Goal: Task Accomplishment & Management: Manage account settings

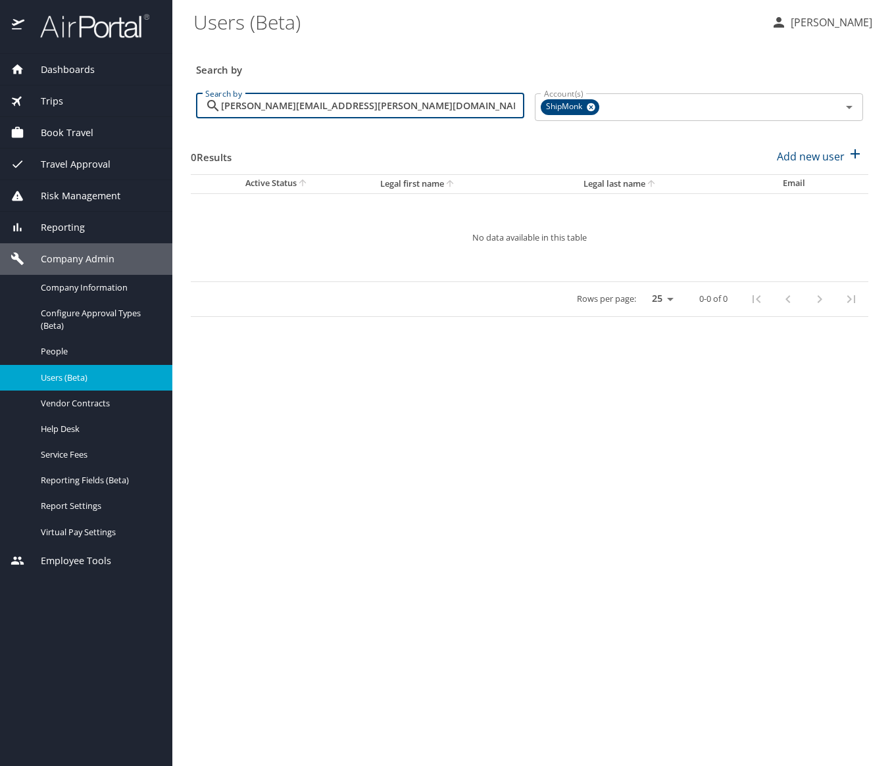
drag, startPoint x: 406, startPoint y: 108, endPoint x: 182, endPoint y: 105, distance: 223.7
click at [182, 105] on main "Users (Beta) [PERSON_NAME] Search by Search by [PERSON_NAME][EMAIL_ADDRESS][PER…" at bounding box center [532, 383] width 720 height 766
paste input "angel.[PERSON_NAME]"
type input "[EMAIL_ADDRESS][PERSON_NAME][DOMAIN_NAME]"
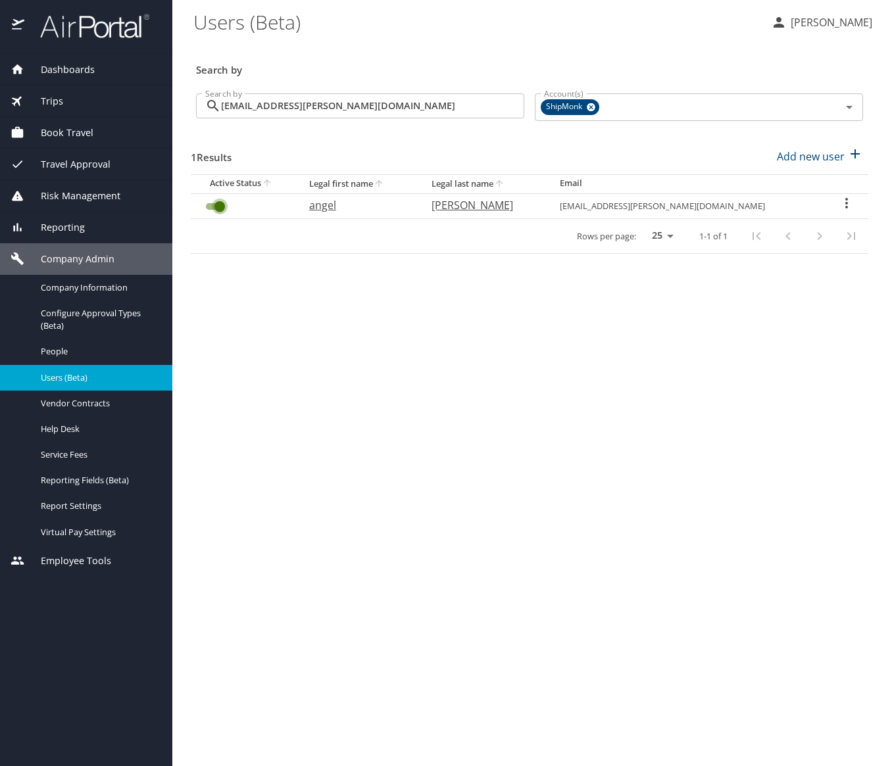
click at [219, 203] on input "User Search Table" at bounding box center [219, 207] width 47 height 16
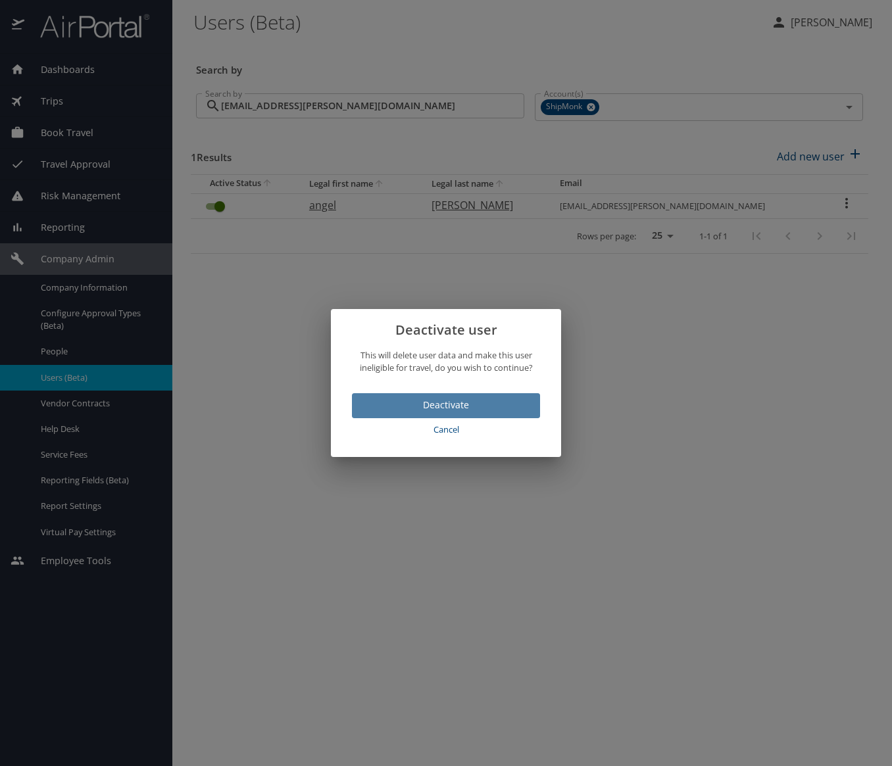
click at [434, 409] on span "Deactivate" at bounding box center [445, 405] width 167 height 16
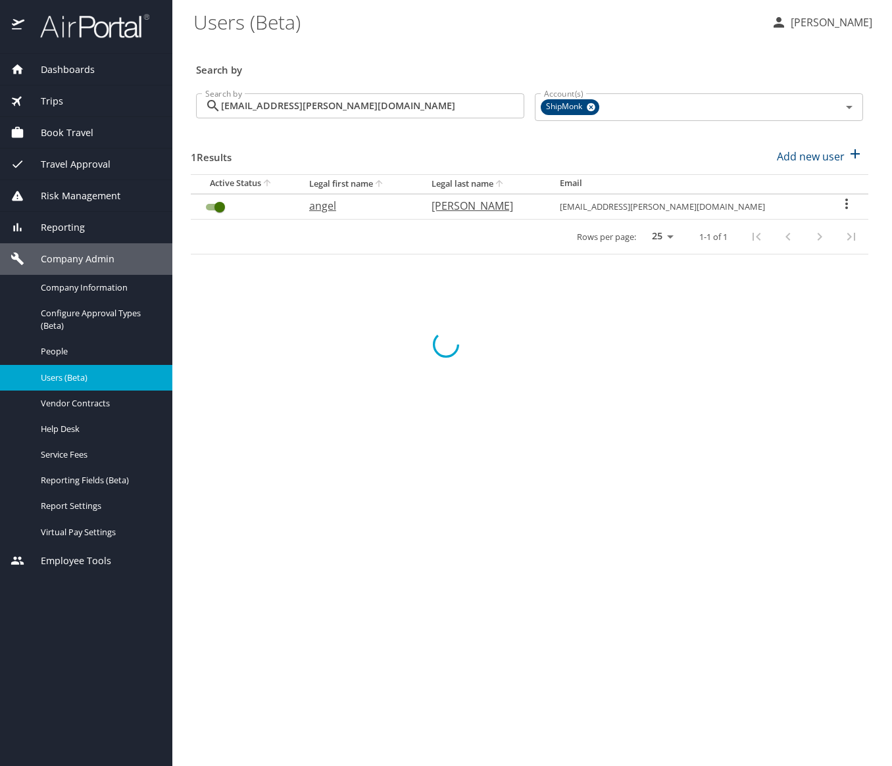
checkbox input "false"
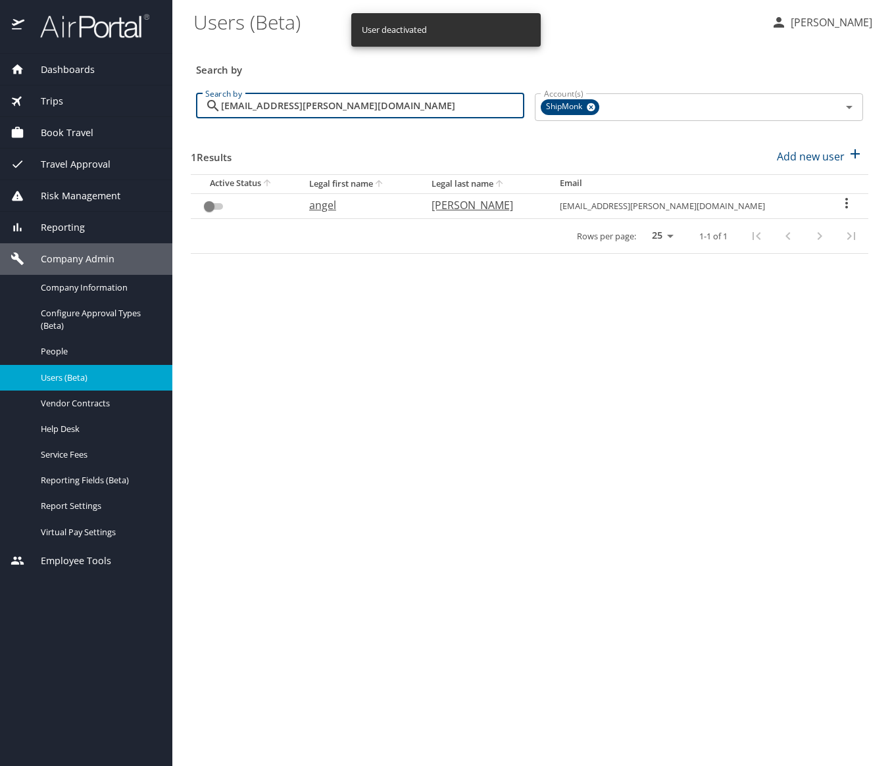
drag, startPoint x: 384, startPoint y: 103, endPoint x: 193, endPoint y: 105, distance: 190.1
click at [193, 105] on div "Search by [EMAIL_ADDRESS][PERSON_NAME][DOMAIN_NAME] Search by" at bounding box center [360, 107] width 339 height 49
paste input "[PERSON_NAME].[PERSON_NAME]"
type input "[PERSON_NAME][EMAIL_ADDRESS][PERSON_NAME][DOMAIN_NAME]"
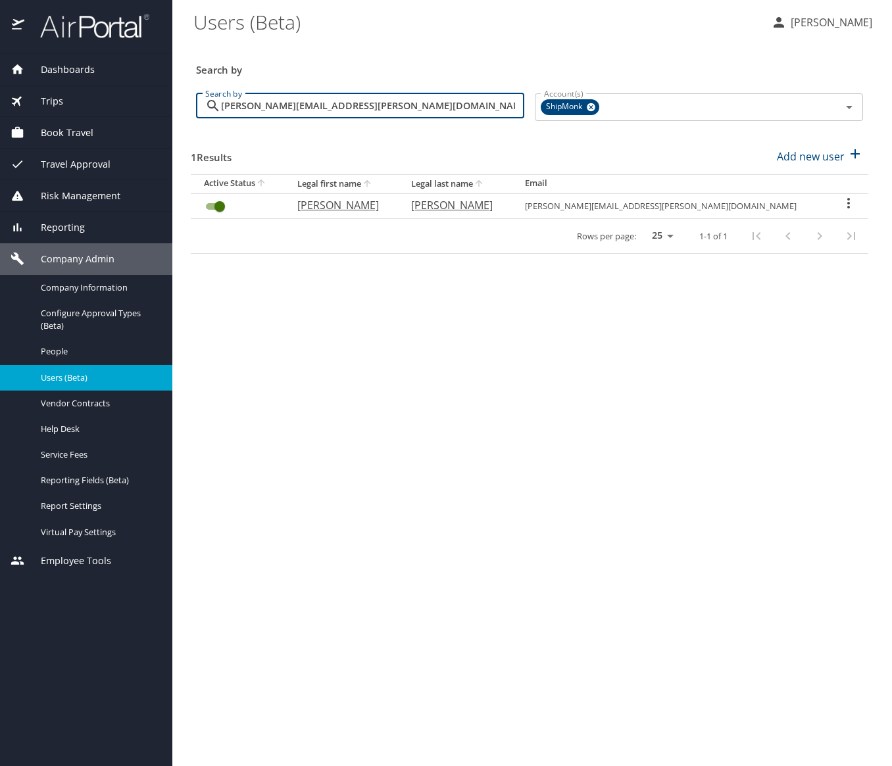
click at [219, 209] on input "User Search Table" at bounding box center [219, 207] width 47 height 16
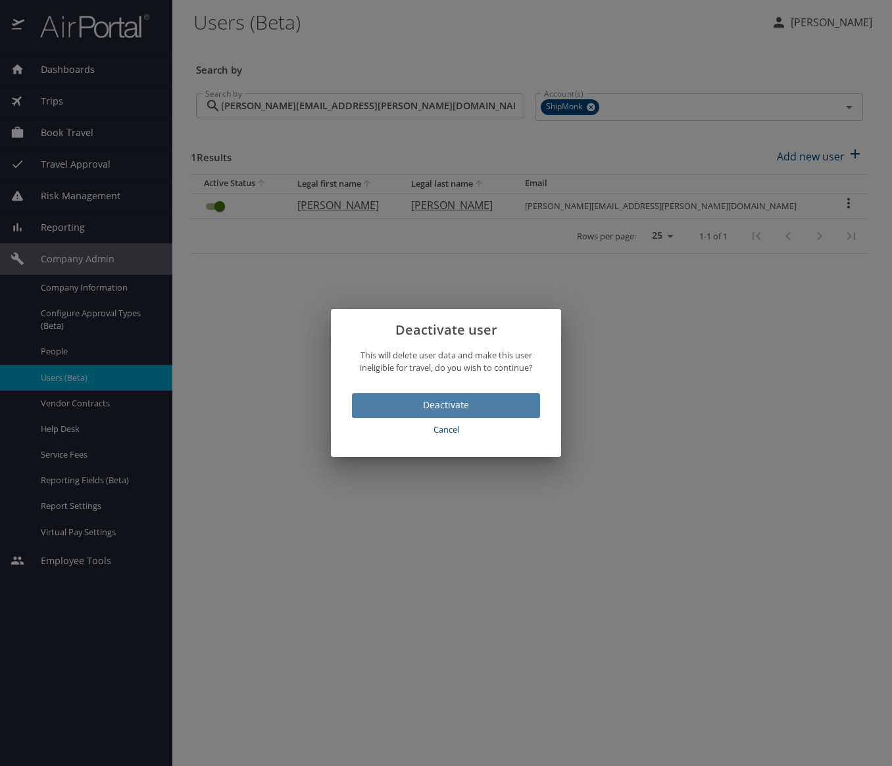
click at [418, 409] on span "Deactivate" at bounding box center [445, 405] width 167 height 16
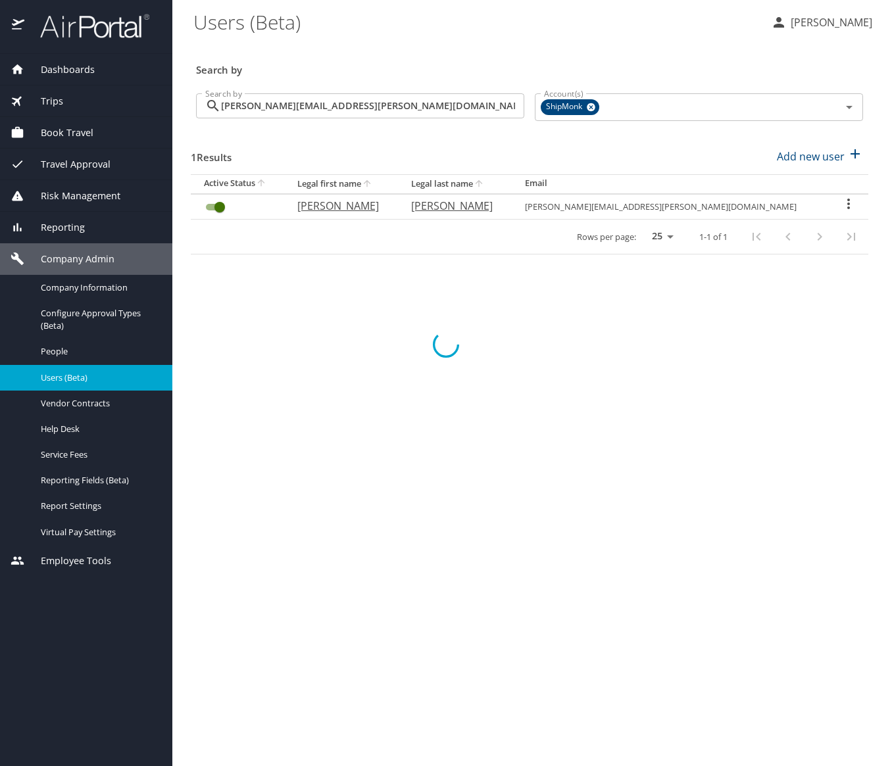
checkbox input "false"
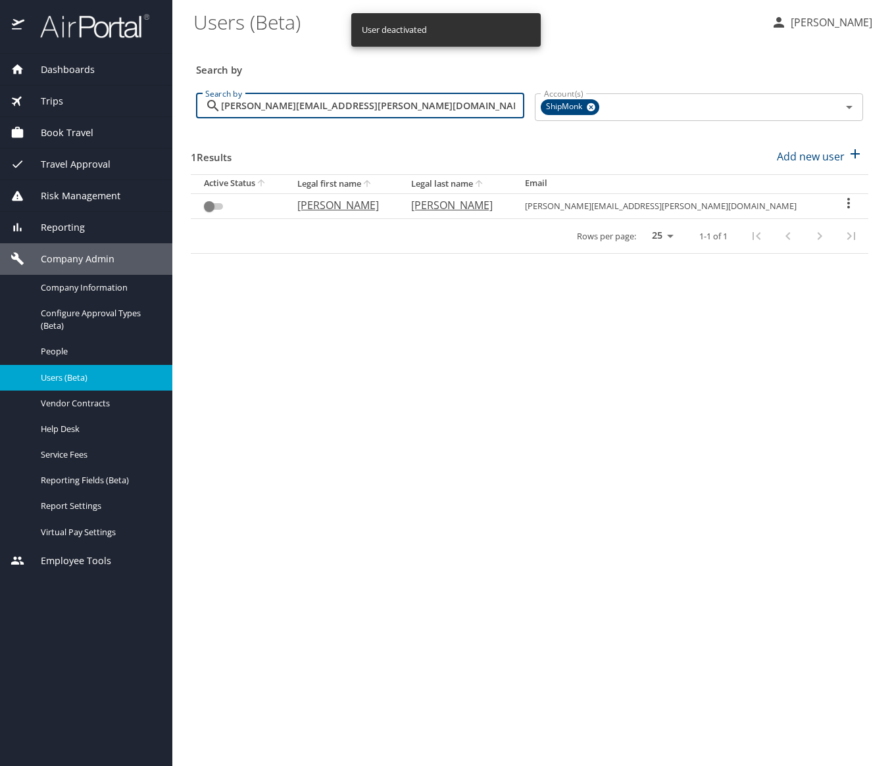
drag, startPoint x: 369, startPoint y: 105, endPoint x: 191, endPoint y: 109, distance: 178.3
click at [191, 109] on div "Search by [PERSON_NAME][EMAIL_ADDRESS][PERSON_NAME][DOMAIN_NAME] Search by" at bounding box center [360, 107] width 339 height 49
paste input "[PERSON_NAME]"
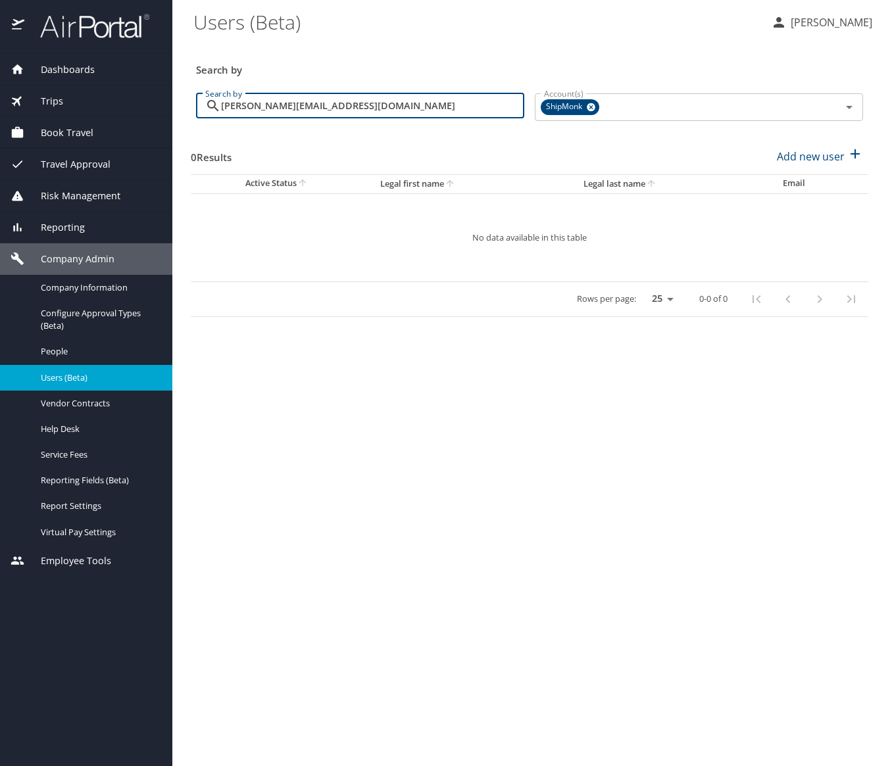
drag, startPoint x: 359, startPoint y: 103, endPoint x: 182, endPoint y: 100, distance: 177.6
click at [182, 100] on main "Users (Beta) [PERSON_NAME] Search by Search by [PERSON_NAME][EMAIL_ADDRESS][DOM…" at bounding box center [532, 383] width 720 height 766
paste input "[PERSON_NAME].[PERSON_NAME]"
type input "[PERSON_NAME][EMAIL_ADDRESS][PERSON_NAME][DOMAIN_NAME]"
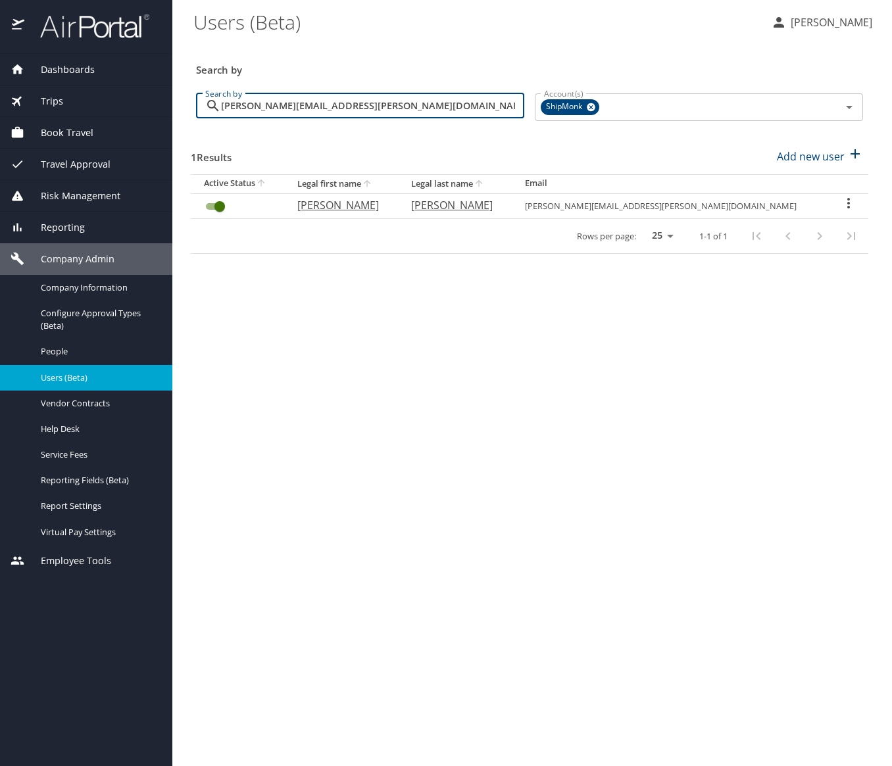
drag, startPoint x: 226, startPoint y: 201, endPoint x: 220, endPoint y: 206, distance: 7.5
click at [220, 206] on input "User Search Table" at bounding box center [219, 207] width 47 height 16
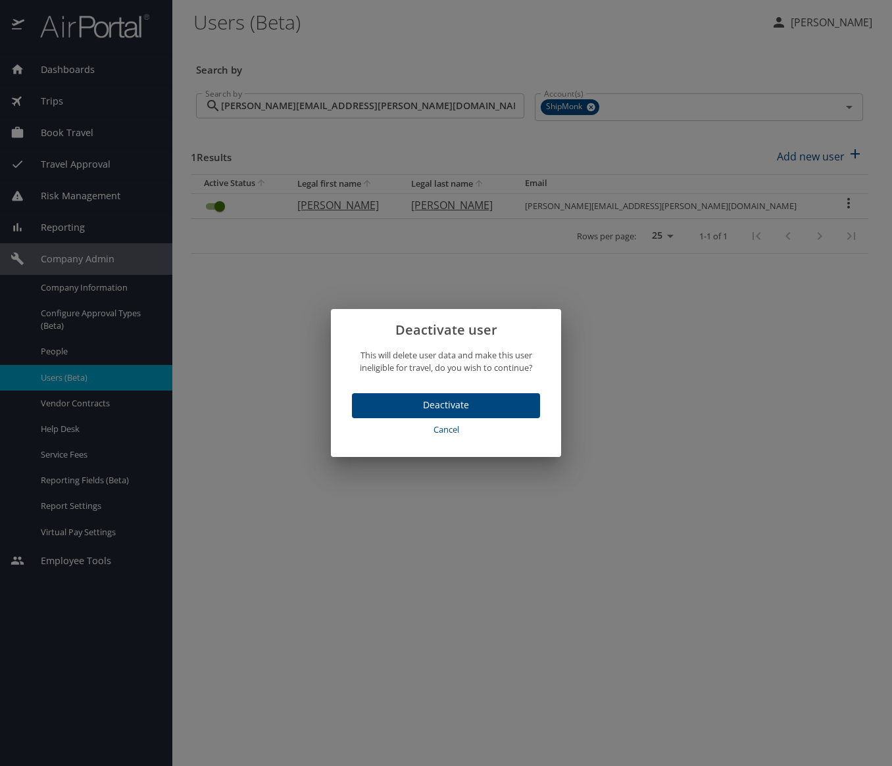
click at [437, 410] on span "Deactivate" at bounding box center [445, 405] width 167 height 16
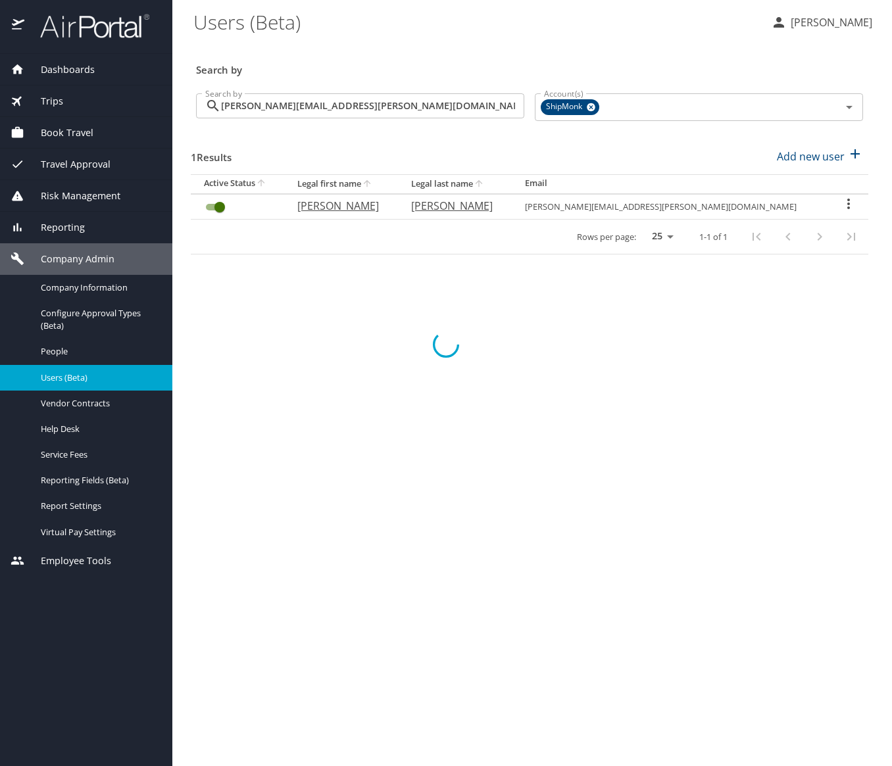
checkbox input "false"
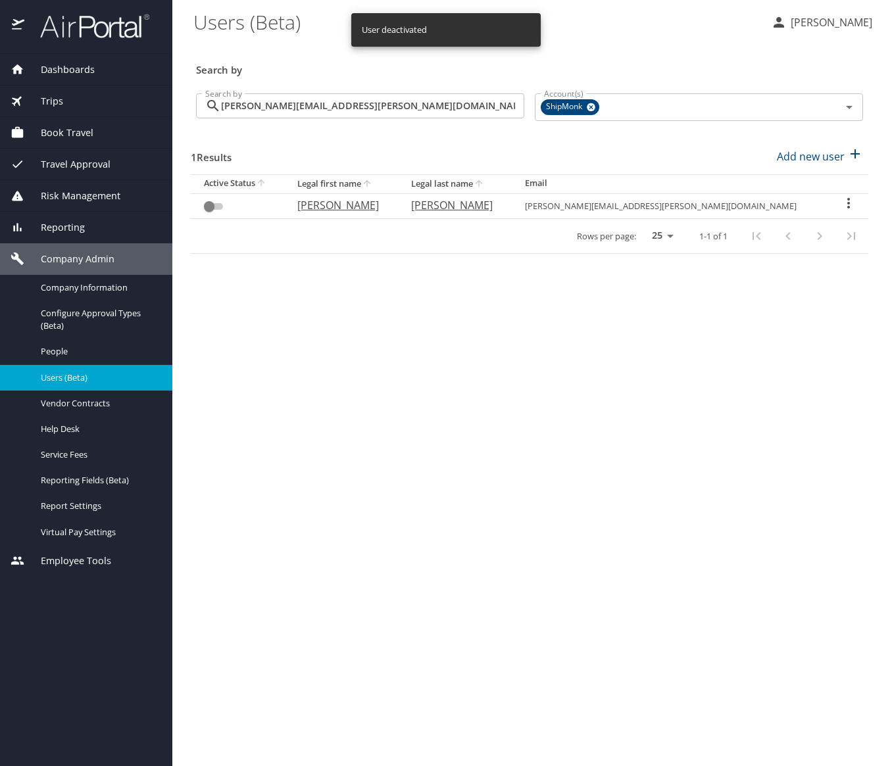
click at [401, 104] on input "[PERSON_NAME][EMAIL_ADDRESS][PERSON_NAME][DOMAIN_NAME]" at bounding box center [372, 105] width 303 height 25
drag, startPoint x: 401, startPoint y: 105, endPoint x: 205, endPoint y: 111, distance: 195.5
click at [205, 111] on div "[PERSON_NAME][EMAIL_ADDRESS][PERSON_NAME][DOMAIN_NAME] Search by" at bounding box center [360, 105] width 328 height 25
paste input "[PERSON_NAME].[PERSON_NAME]"
type input "[PERSON_NAME][EMAIL_ADDRESS][PERSON_NAME][DOMAIN_NAME]"
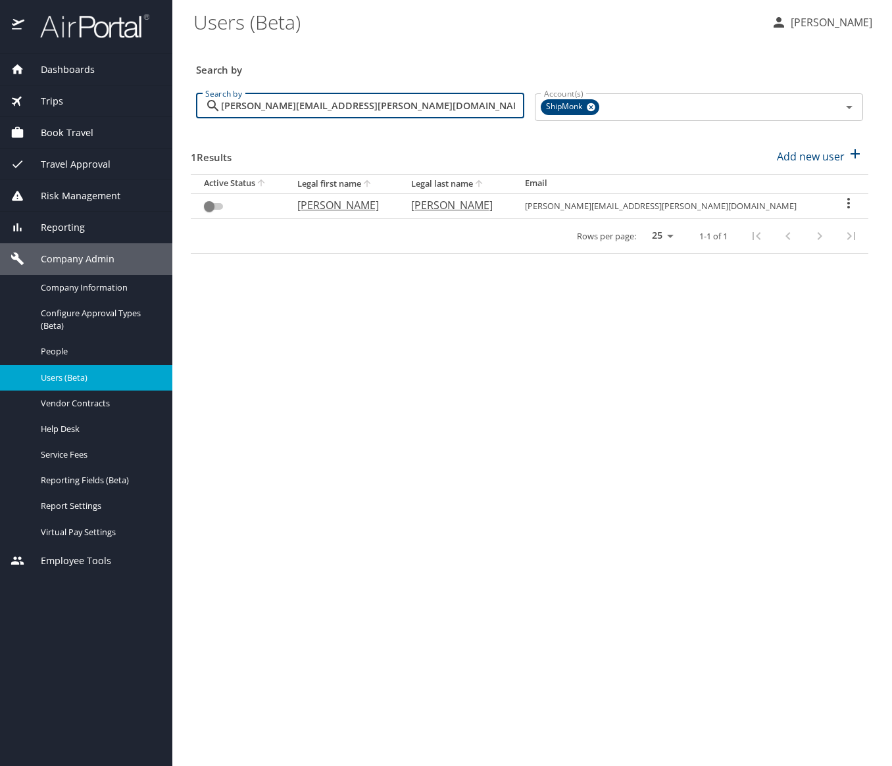
checkbox input "true"
click at [348, 206] on p "[PERSON_NAME]" at bounding box center [340, 205] width 87 height 16
select select "US"
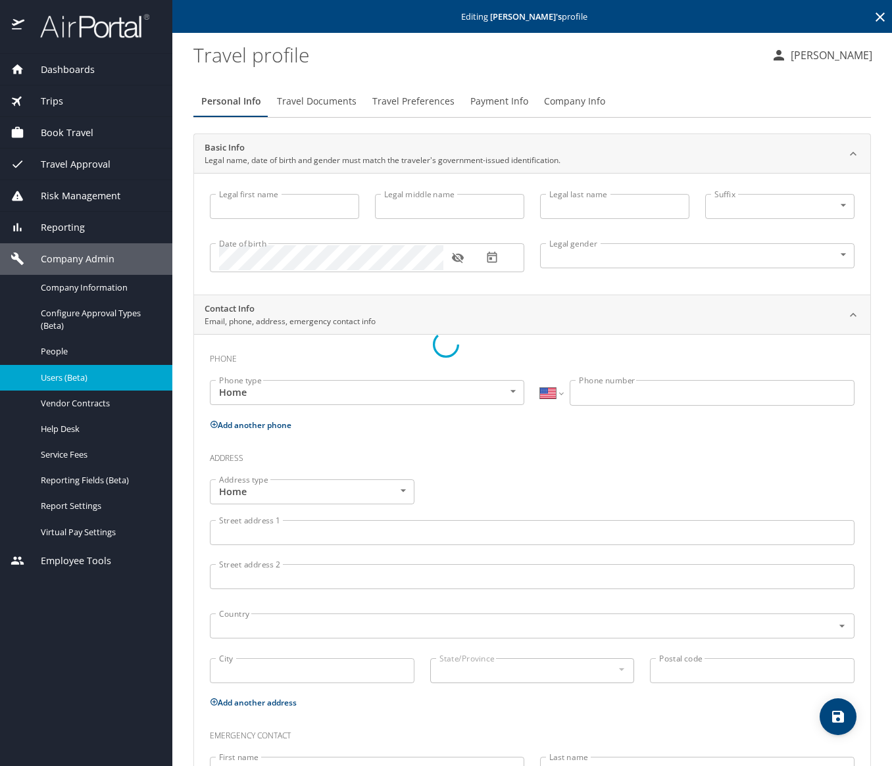
type input "[PERSON_NAME]"
type input "II"
type input "[DEMOGRAPHIC_DATA]"
type input "[PERSON_NAME]"
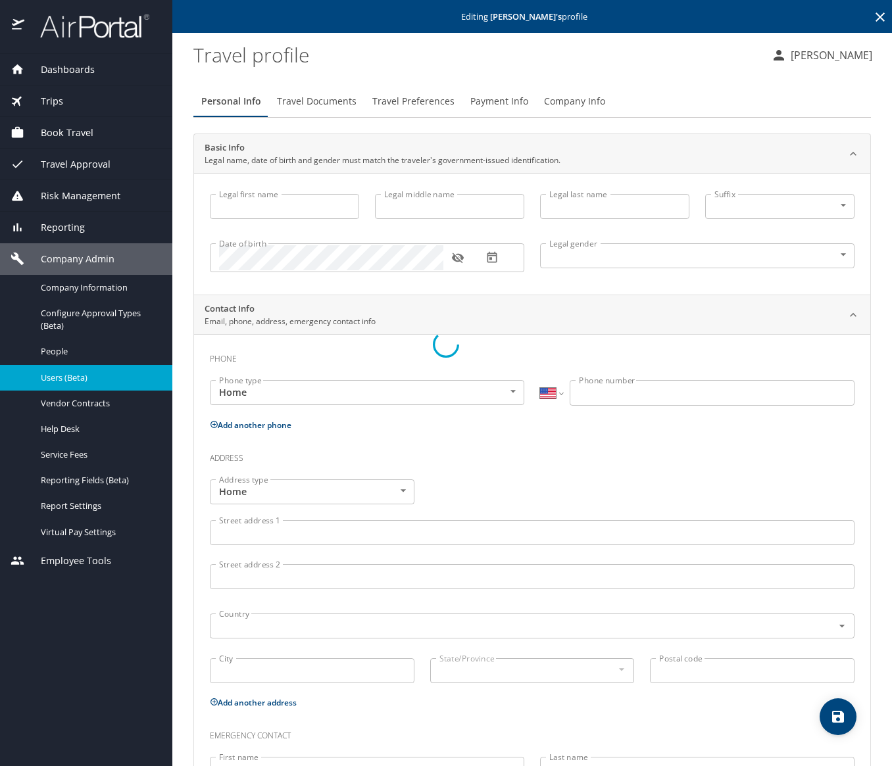
type input "[PERSON_NAME]"
type input "[PHONE_NUMBER]"
select select "US"
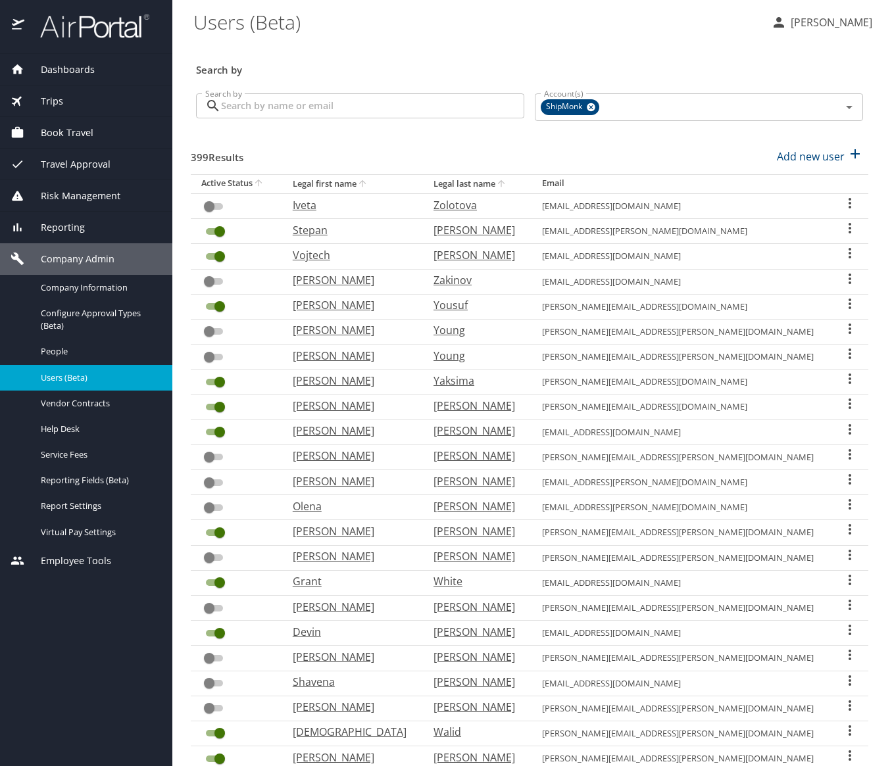
click at [276, 105] on input "Search by" at bounding box center [372, 105] width 303 height 25
paste input "[PERSON_NAME][EMAIL_ADDRESS][PERSON_NAME][DOMAIN_NAME]"
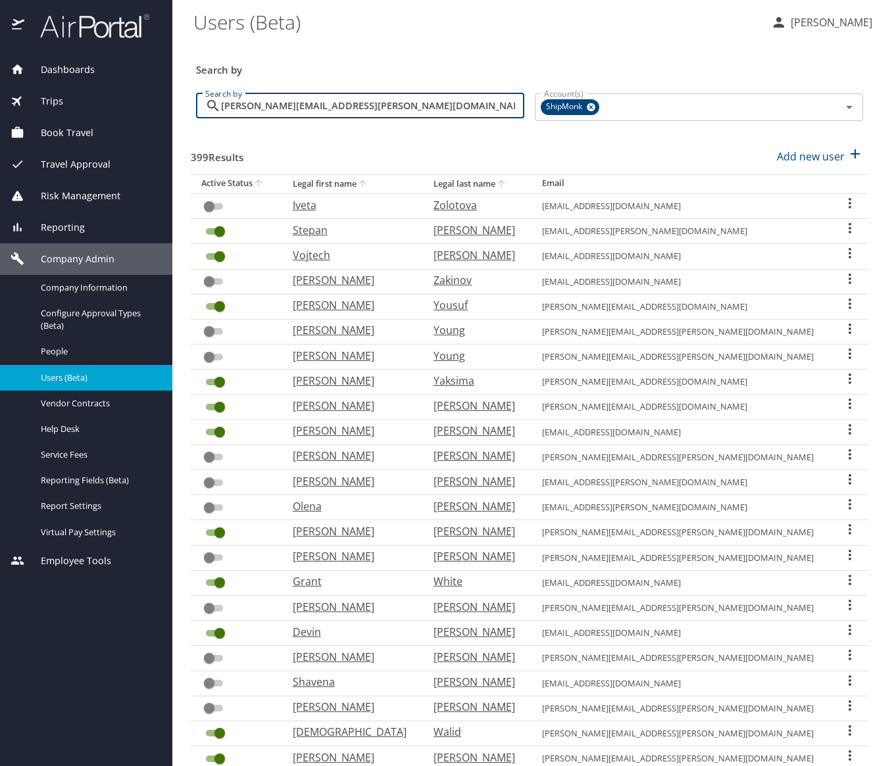
type input "[PERSON_NAME][EMAIL_ADDRESS][PERSON_NAME][DOMAIN_NAME]"
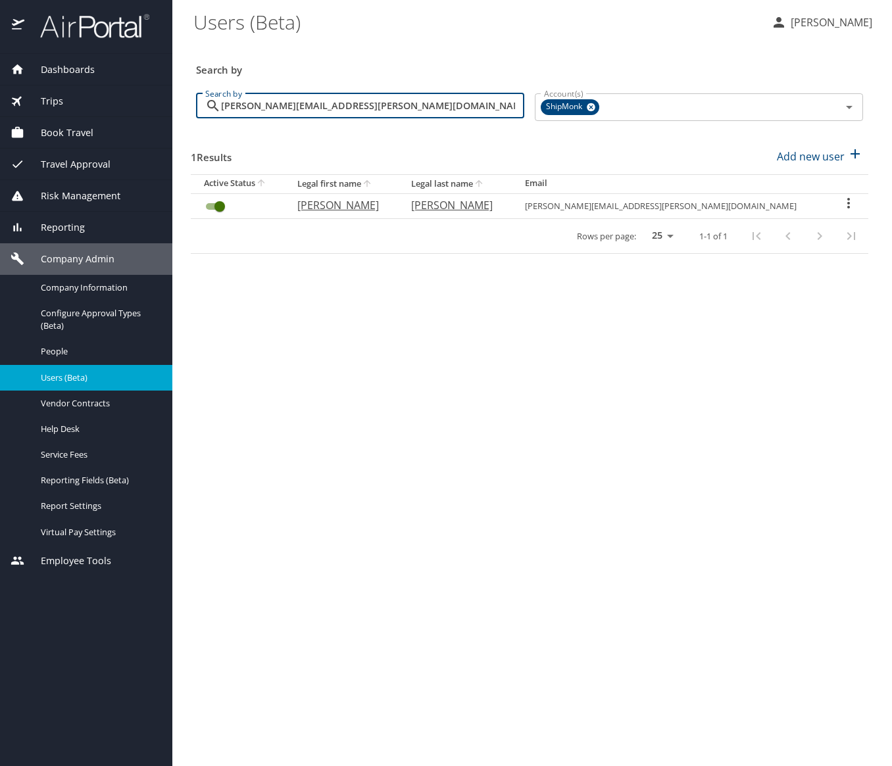
click at [218, 205] on input "User Search Table" at bounding box center [219, 207] width 47 height 16
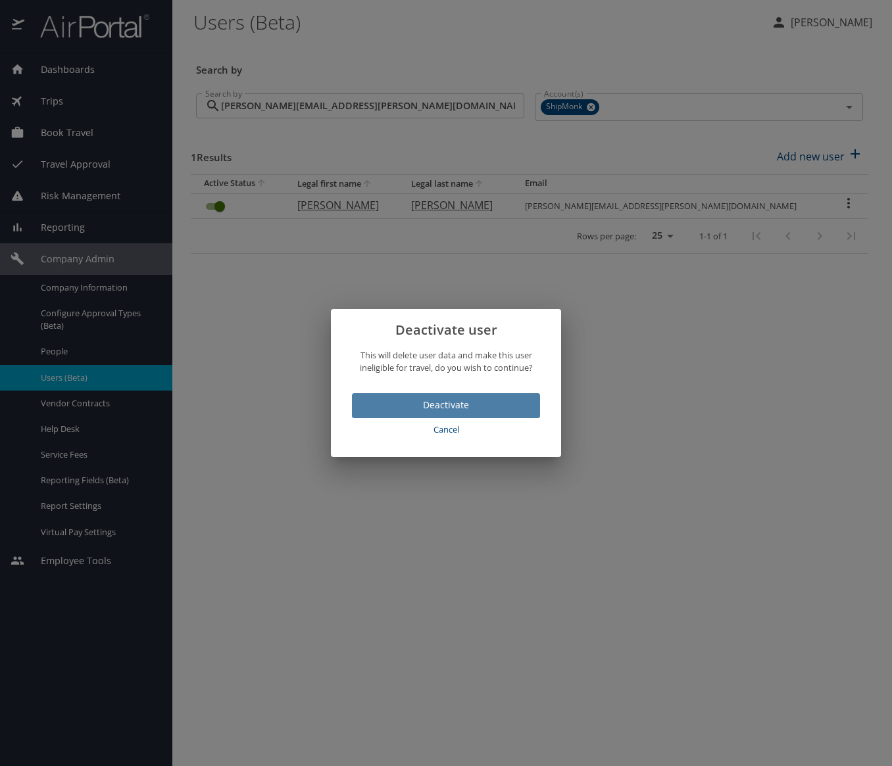
click at [471, 410] on span "Deactivate" at bounding box center [445, 405] width 167 height 16
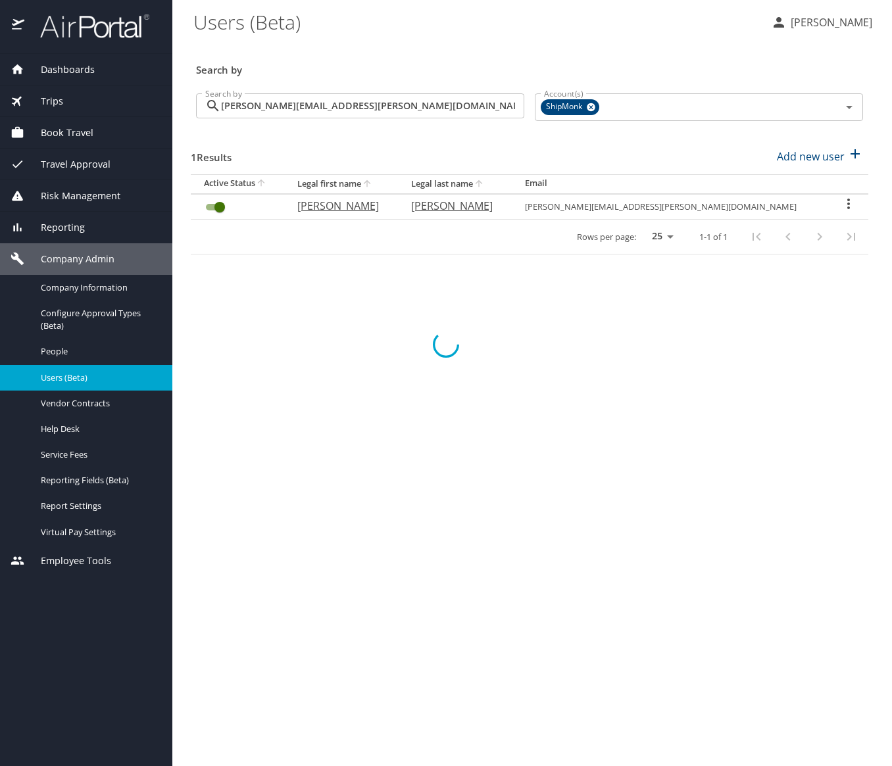
checkbox input "false"
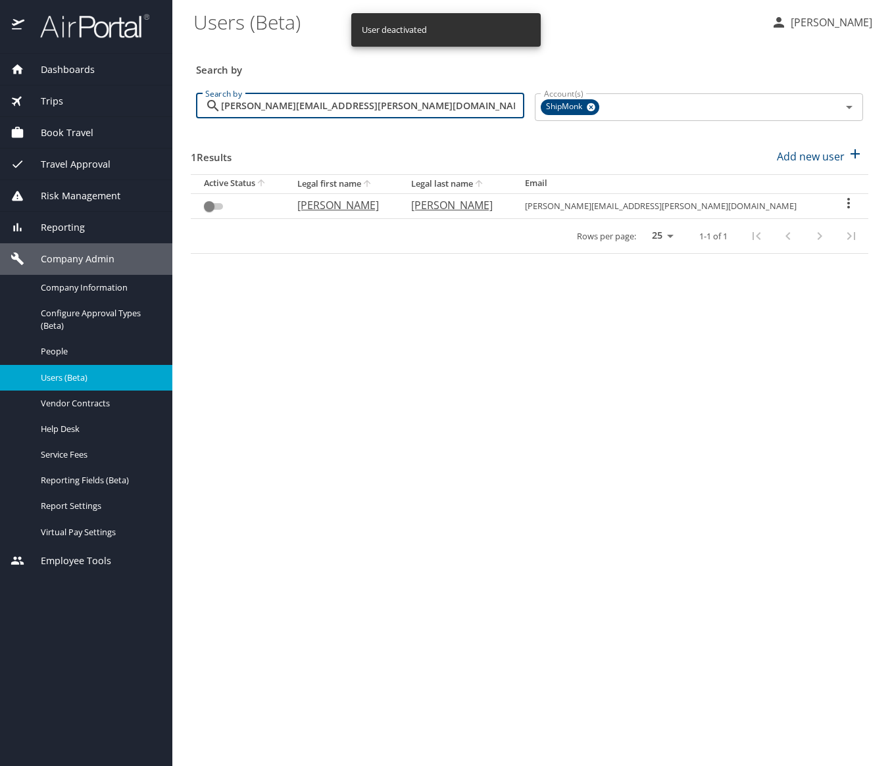
drag, startPoint x: 378, startPoint y: 104, endPoint x: 166, endPoint y: 101, distance: 211.2
click at [166, 101] on div "Dashboards AirPortal 360™ Manager My Travel Dashboard Trips Airtinerary® Lookup…" at bounding box center [446, 383] width 892 height 766
paste input "[PERSON_NAME].[PERSON_NAME]"
type input "[PERSON_NAME][EMAIL_ADDRESS][PERSON_NAME][DOMAIN_NAME]"
click at [221, 203] on input "User Search Table" at bounding box center [219, 207] width 47 height 16
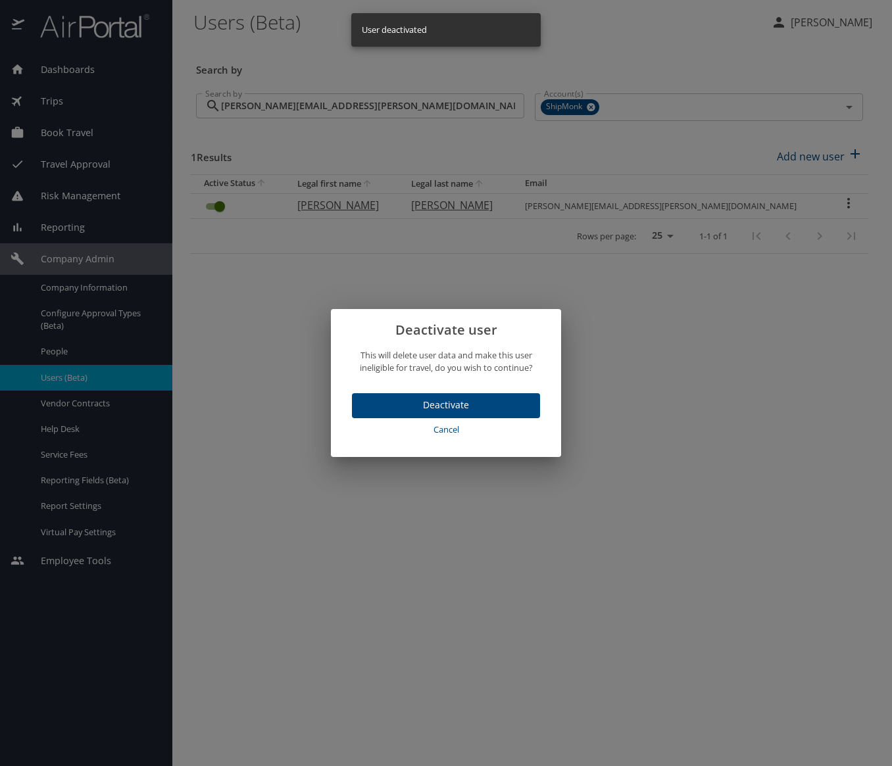
click at [468, 401] on span "Deactivate" at bounding box center [445, 405] width 167 height 16
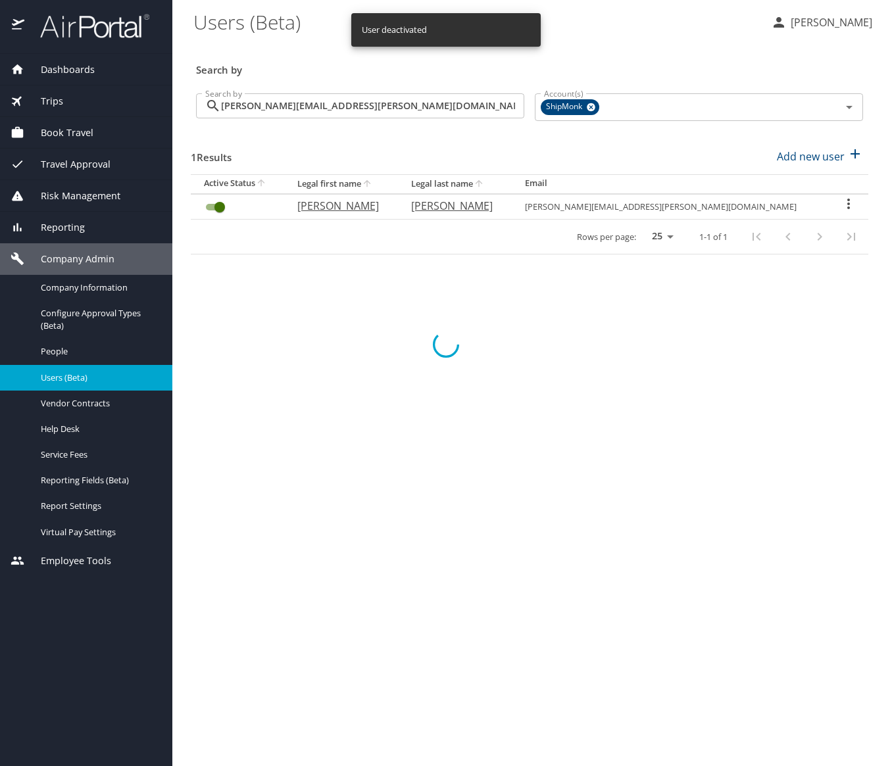
checkbox input "false"
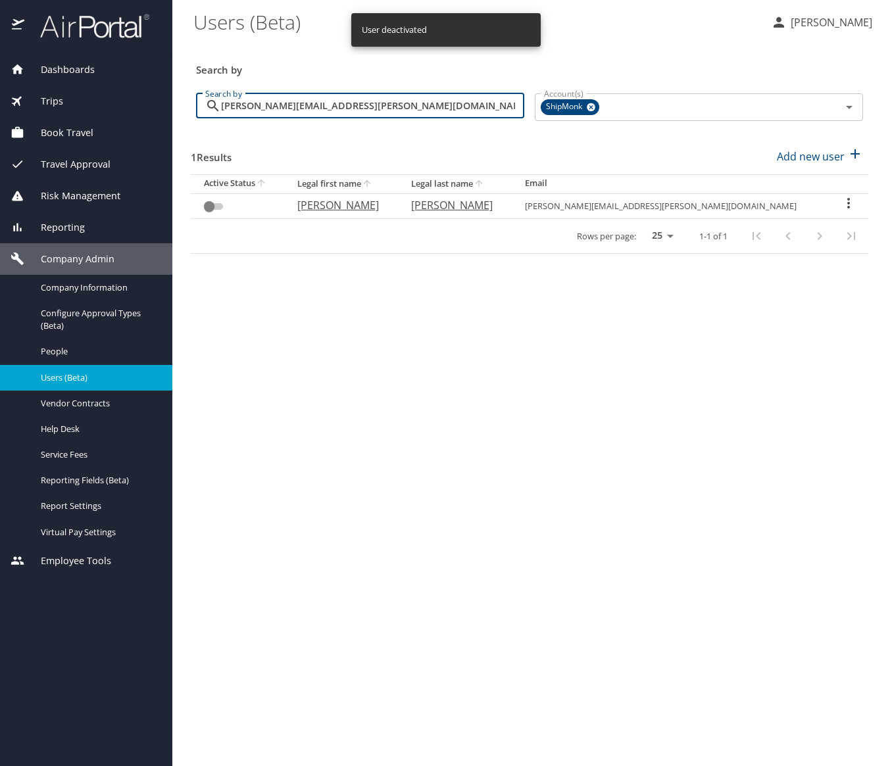
drag, startPoint x: 383, startPoint y: 109, endPoint x: 153, endPoint y: 103, distance: 230.3
click at [153, 103] on div "Dashboards AirPortal 360™ Manager My Travel Dashboard Trips Airtinerary® Lookup…" at bounding box center [446, 383] width 892 height 766
paste input "[PERSON_NAME].[PERSON_NAME]"
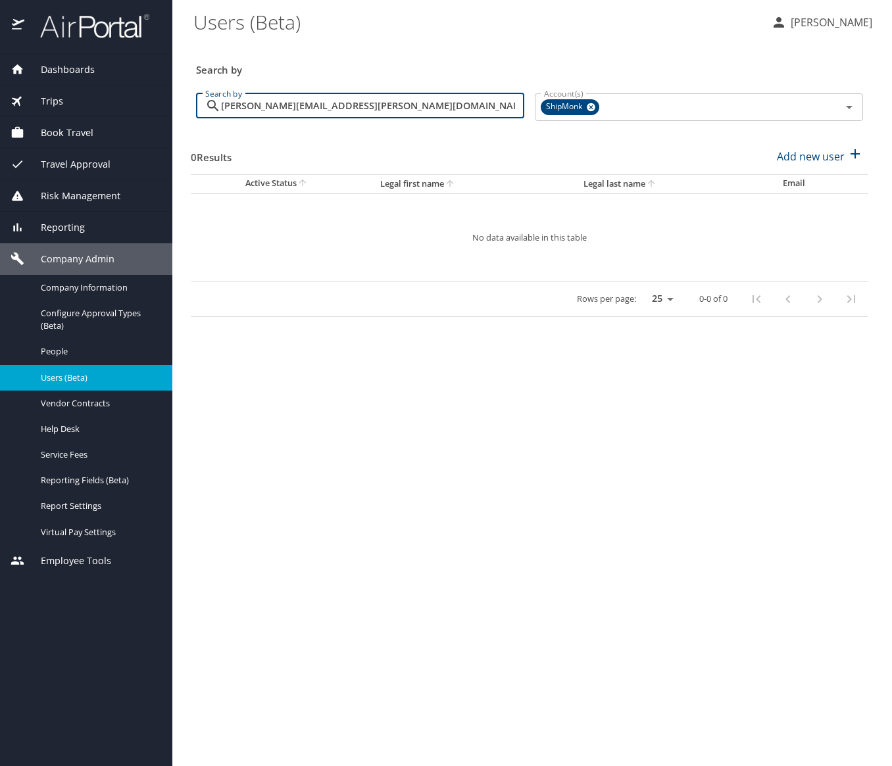
drag, startPoint x: 395, startPoint y: 104, endPoint x: 216, endPoint y: 105, distance: 178.3
click at [216, 105] on div "[PERSON_NAME][EMAIL_ADDRESS][PERSON_NAME][DOMAIN_NAME] Search by" at bounding box center [360, 105] width 328 height 25
paste input "[PERSON_NAME].[PERSON_NAME]"
drag, startPoint x: 364, startPoint y: 103, endPoint x: 112, endPoint y: 105, distance: 252.0
click at [112, 105] on div "Dashboards AirPortal 360™ Manager My Travel Dashboard Trips Airtinerary® Lookup…" at bounding box center [446, 383] width 892 height 766
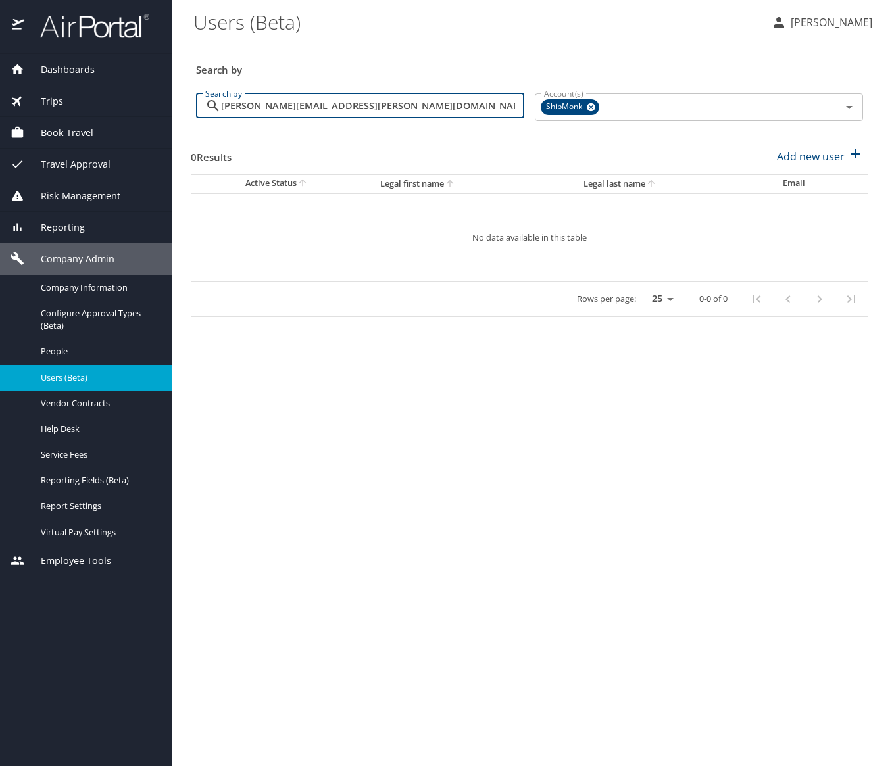
paste input "[PERSON_NAME].[PERSON_NAME]"
drag, startPoint x: 373, startPoint y: 104, endPoint x: 201, endPoint y: 105, distance: 172.4
click at [201, 105] on div "[PERSON_NAME][EMAIL_ADDRESS][DOMAIN_NAME] Search by" at bounding box center [360, 105] width 328 height 25
paste input "jan.gajdorus"
type input "[EMAIL_ADDRESS][DOMAIN_NAME]"
